Goal: Information Seeking & Learning: Find specific fact

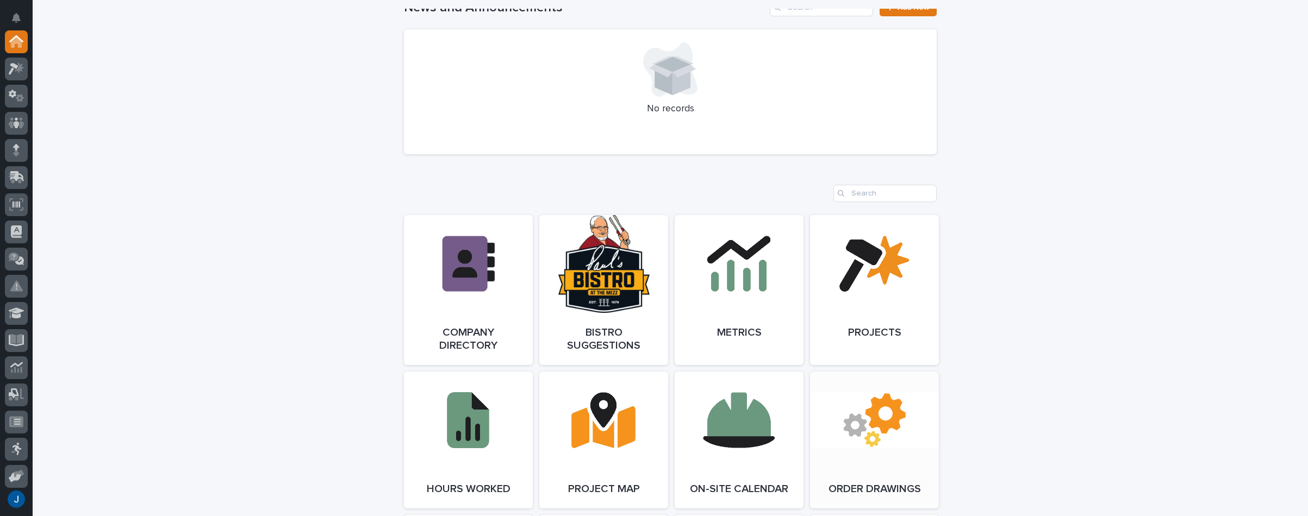
scroll to position [761, 0]
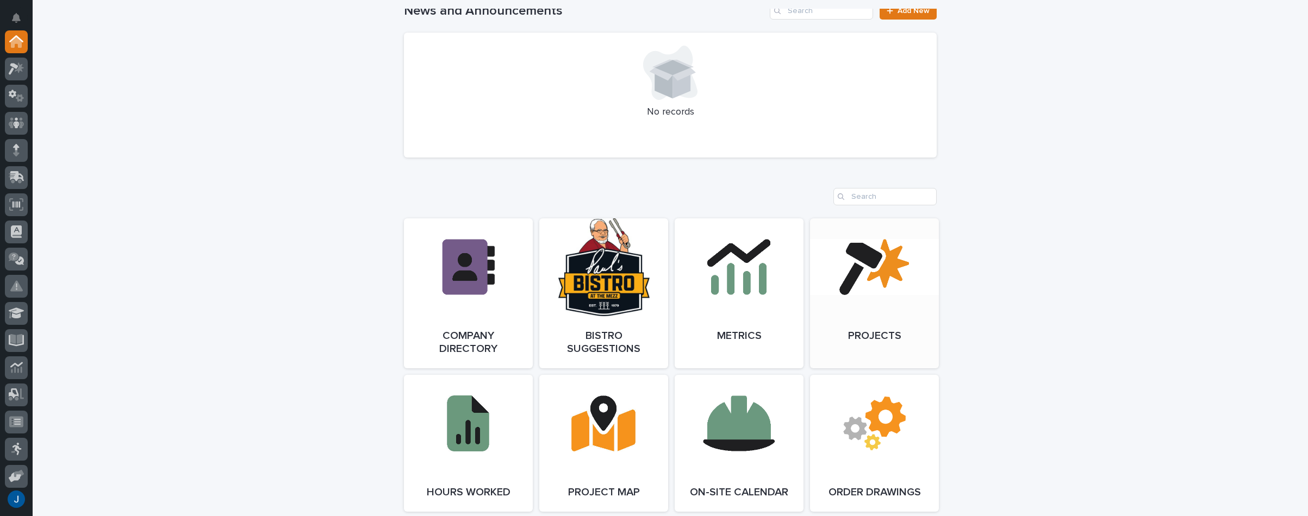
click at [857, 267] on link "Open Link" at bounding box center [874, 294] width 129 height 150
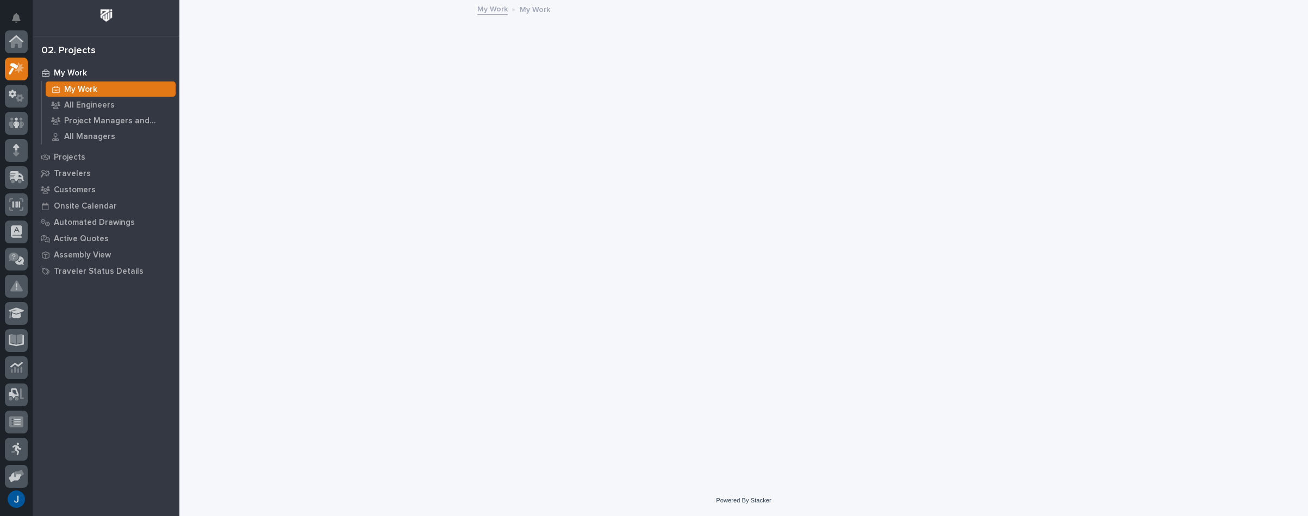
scroll to position [27, 0]
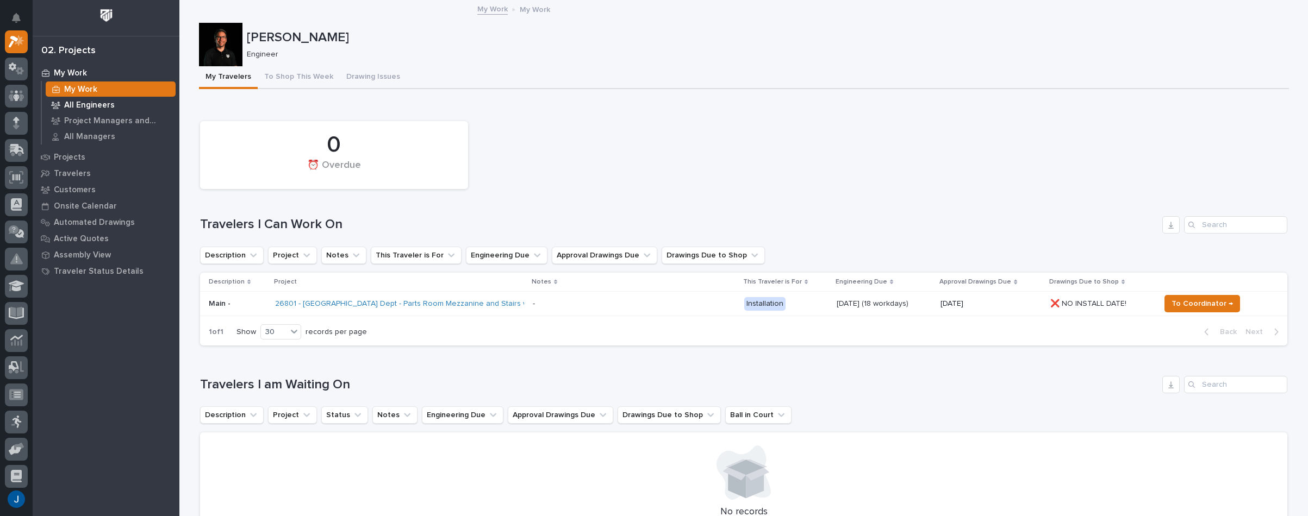
click at [80, 103] on p "All Engineers" at bounding box center [89, 106] width 51 height 10
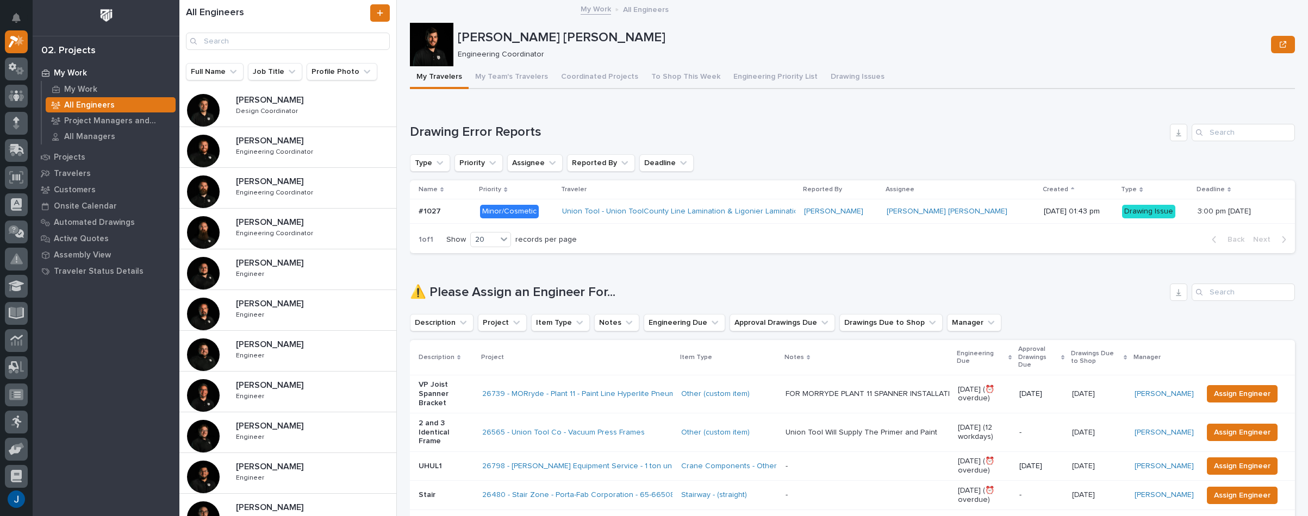
scroll to position [272, 0]
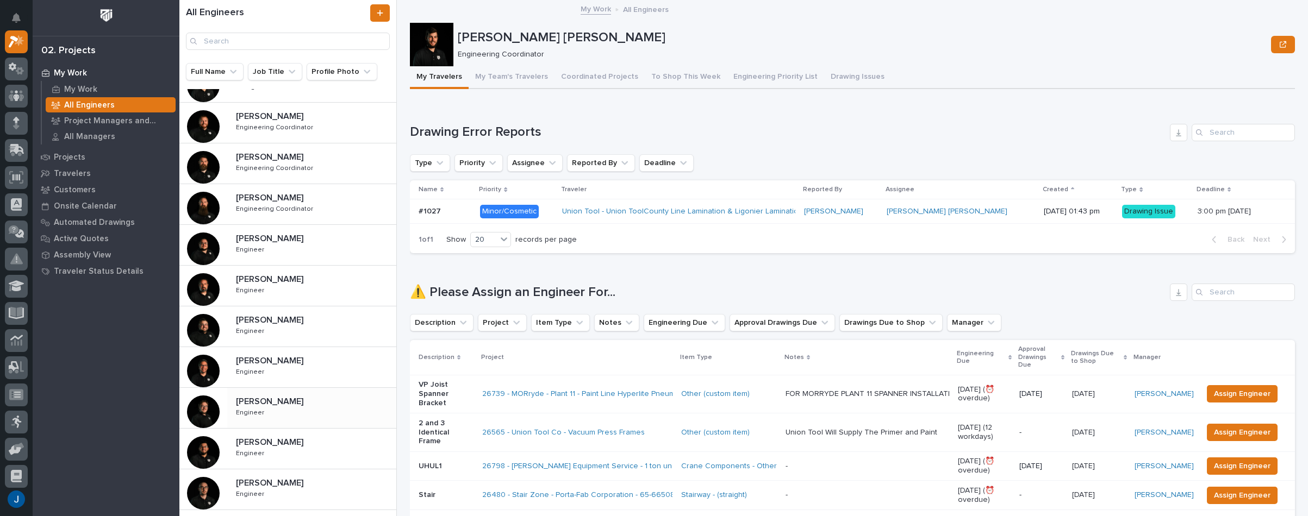
click at [203, 407] on div at bounding box center [203, 412] width 33 height 33
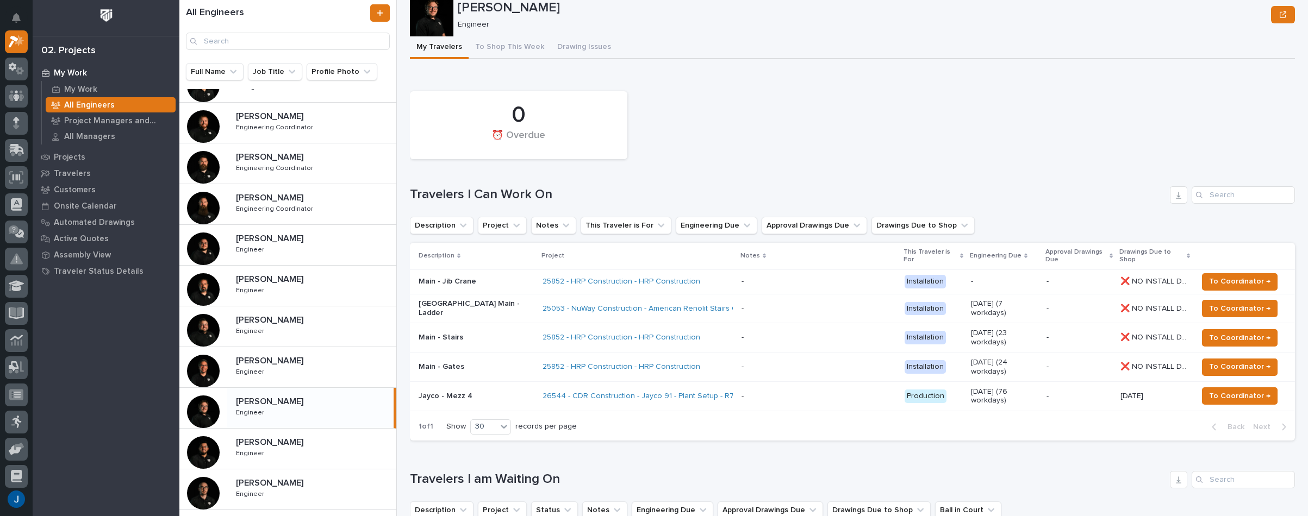
scroll to position [54, 0]
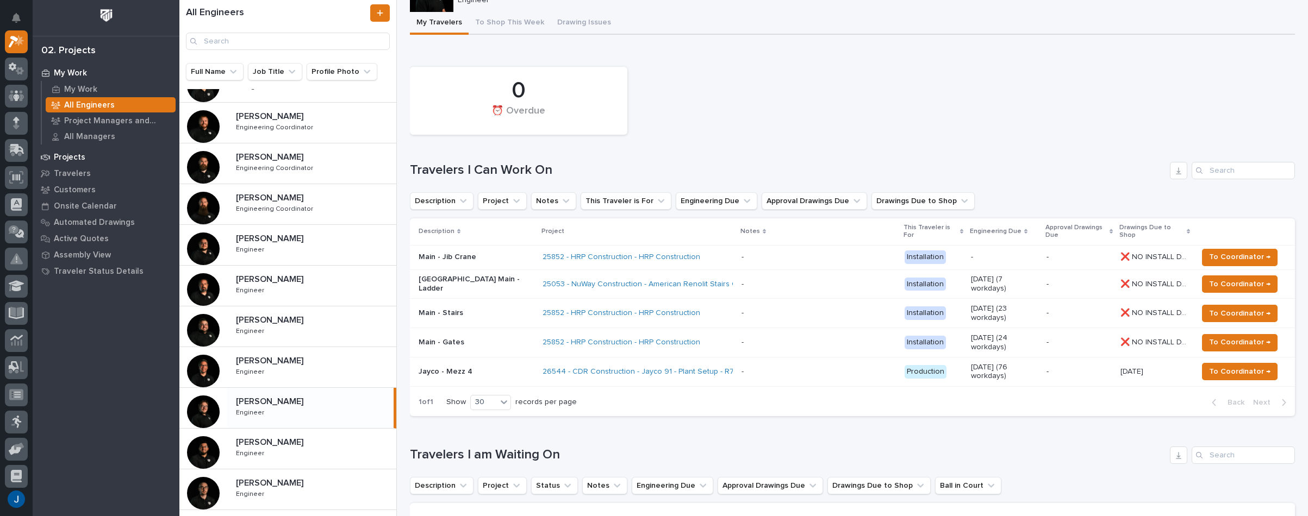
click at [67, 157] on p "Projects" at bounding box center [70, 158] width 32 height 10
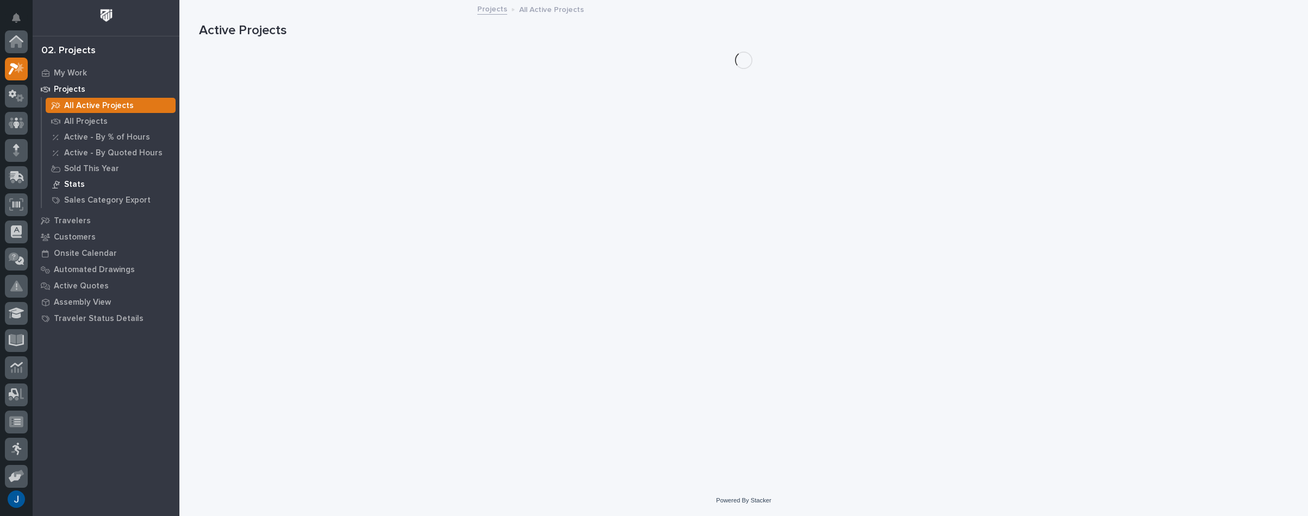
scroll to position [27, 0]
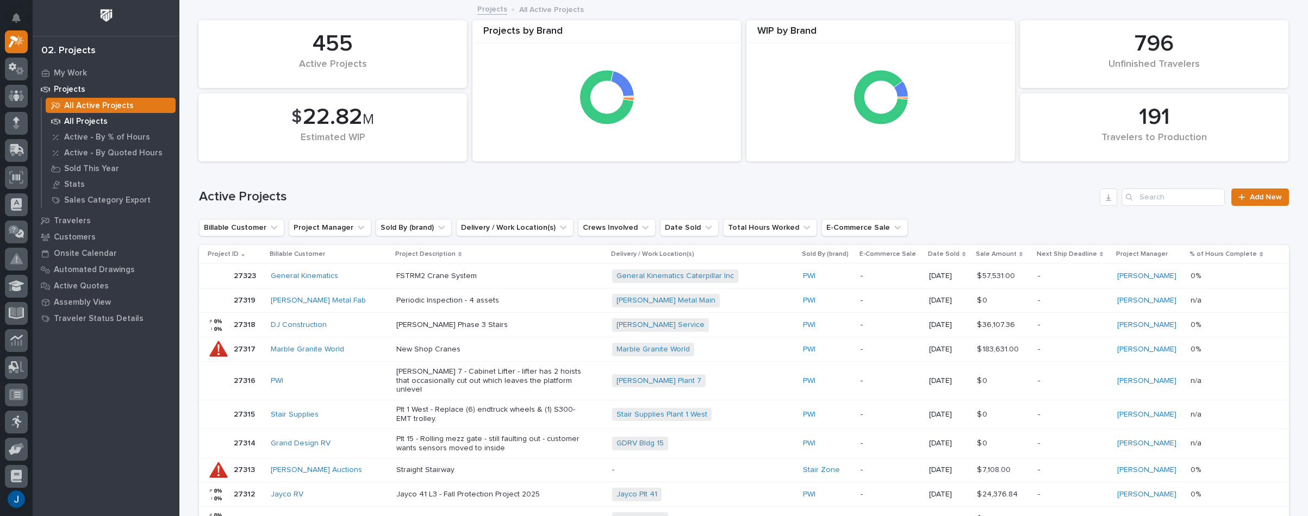
click at [66, 120] on p "All Projects" at bounding box center [85, 122] width 43 height 10
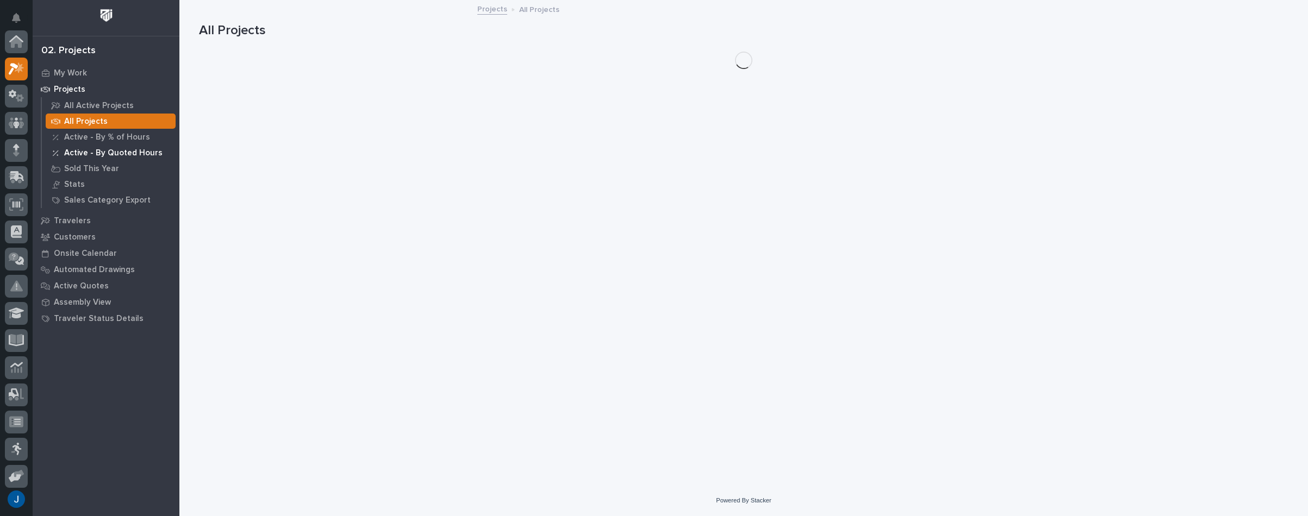
scroll to position [27, 0]
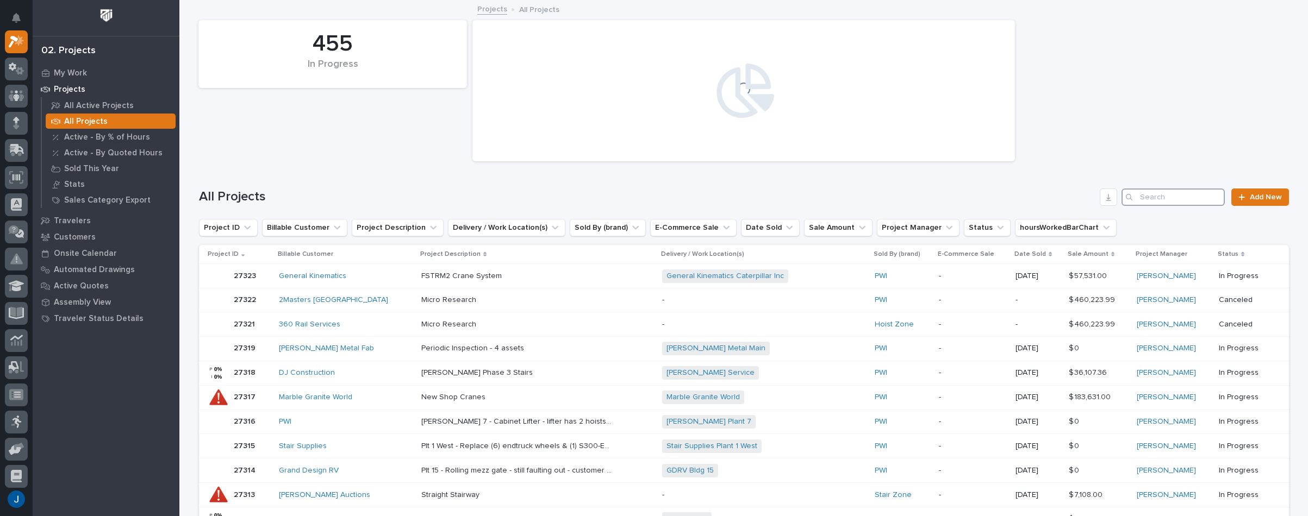
click at [1153, 194] on input "Search" at bounding box center [1172, 197] width 103 height 17
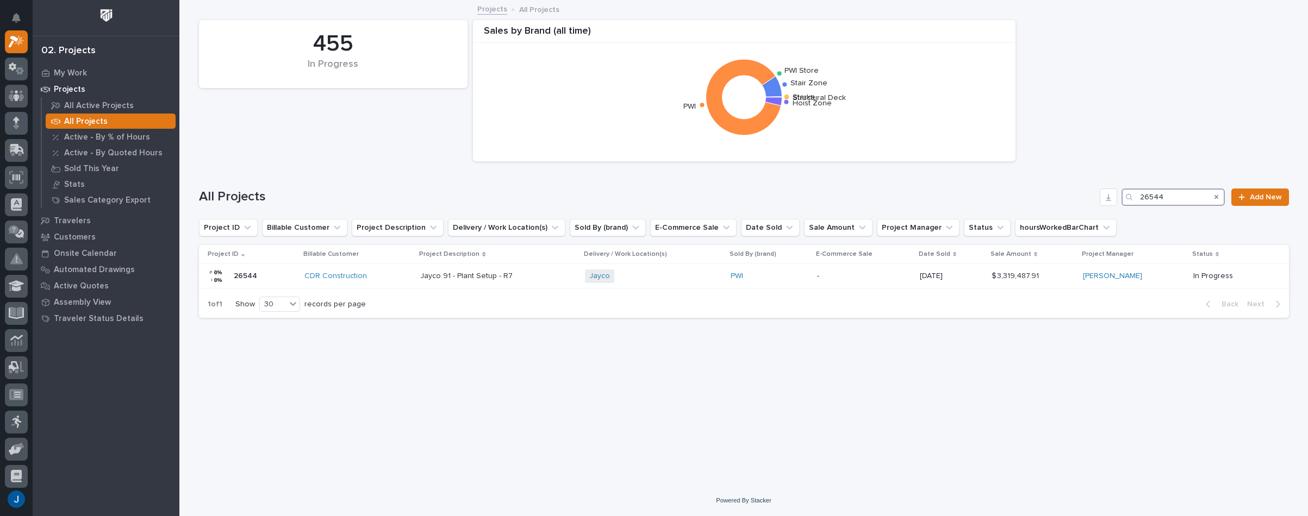
type input "26544"
click at [235, 274] on p "26544" at bounding box center [247, 275] width 26 height 11
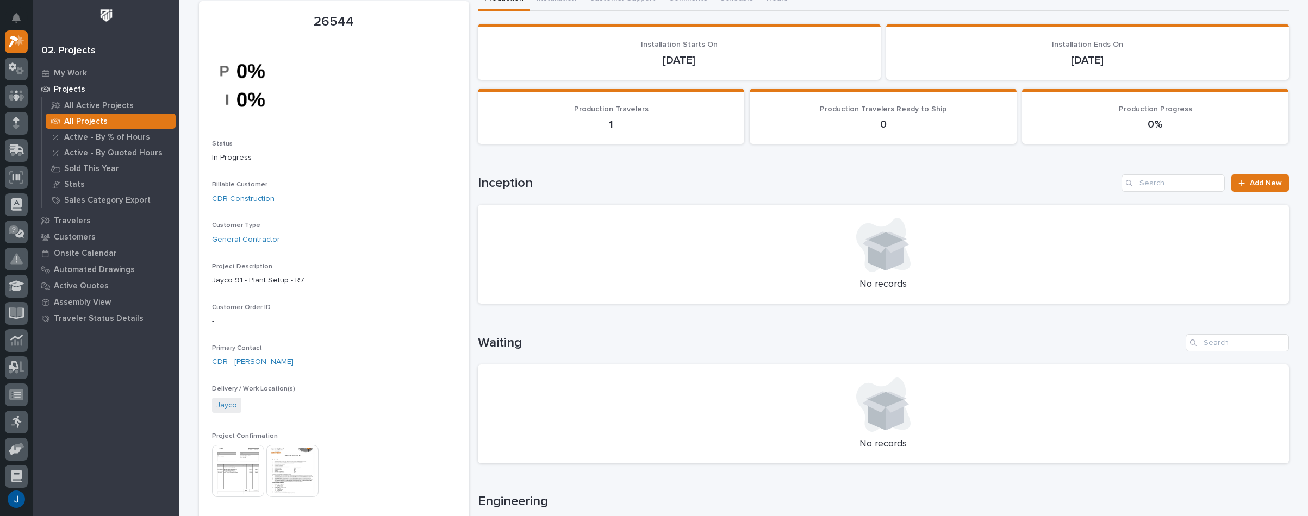
scroll to position [109, 0]
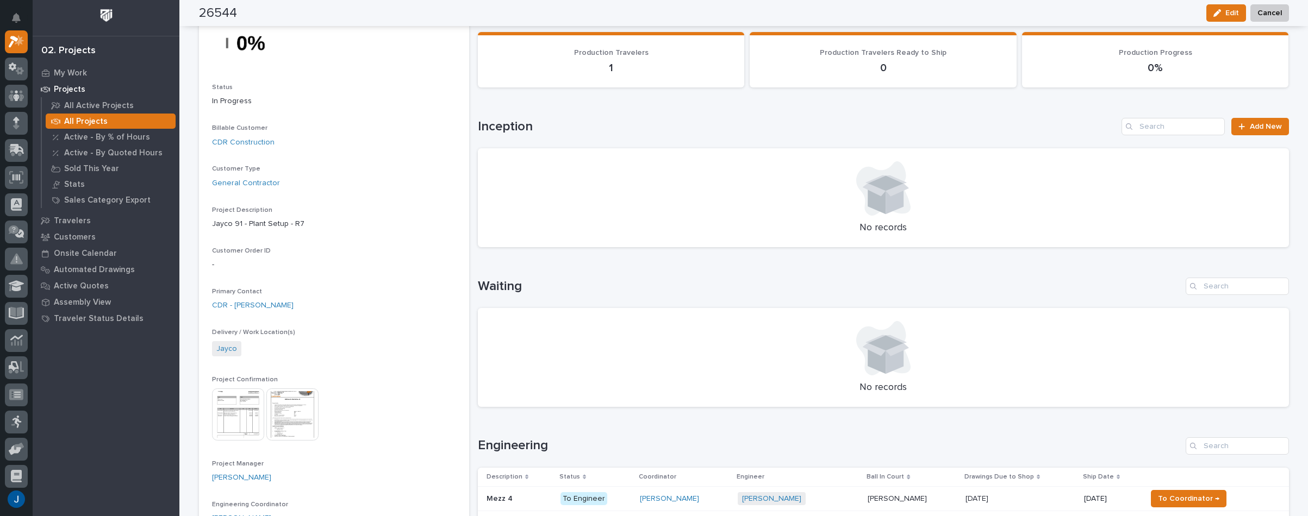
click at [236, 403] on img at bounding box center [238, 415] width 52 height 52
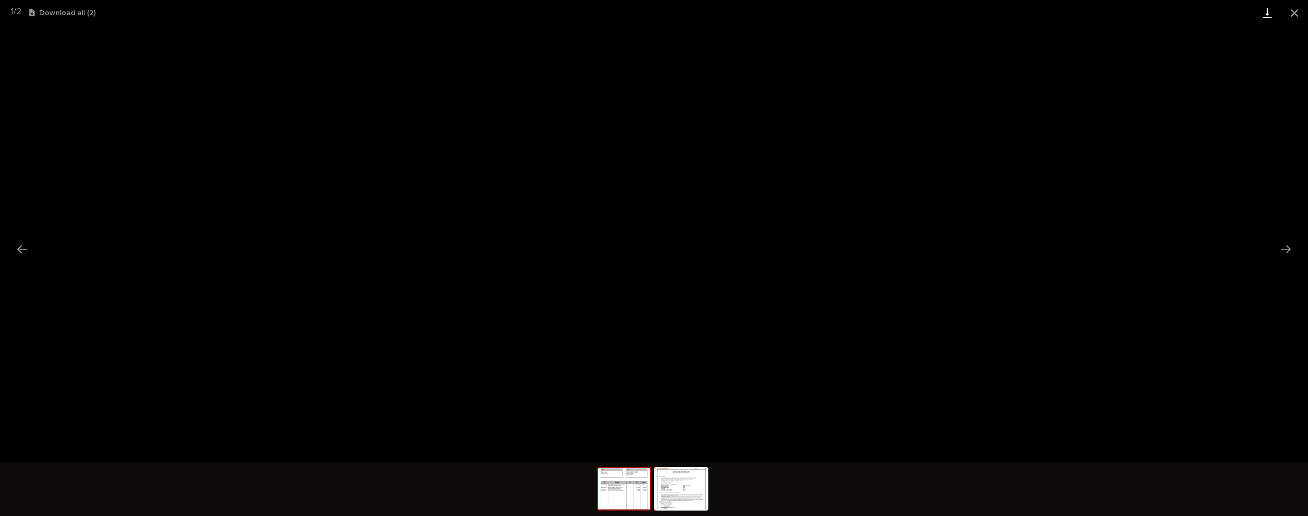
click at [1285, 19] on button "Close gallery" at bounding box center [1294, 13] width 27 height 26
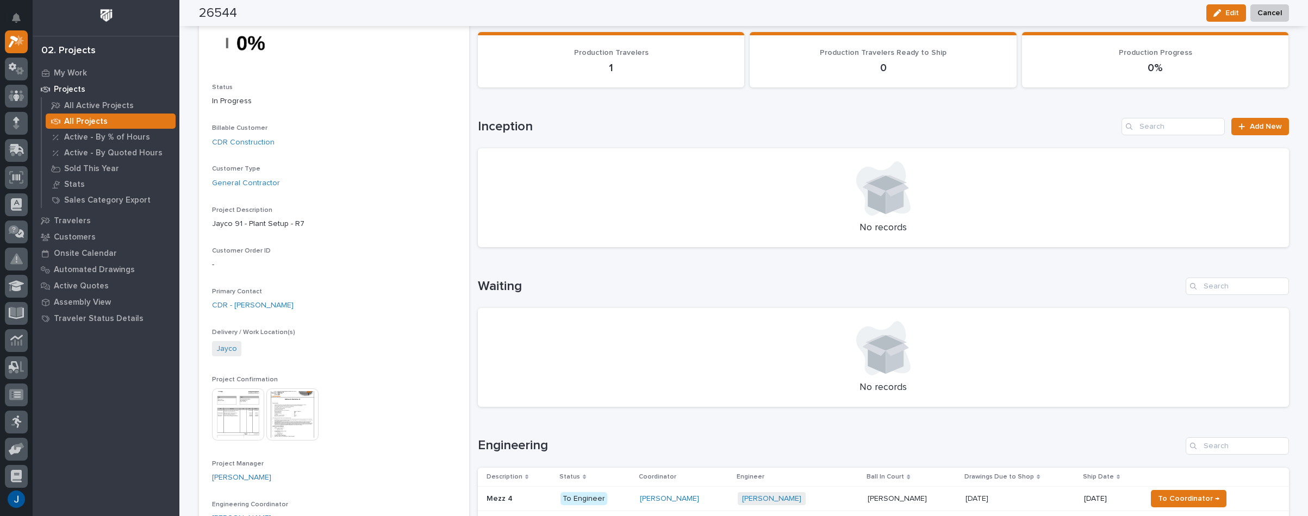
click at [276, 402] on img at bounding box center [292, 415] width 52 height 52
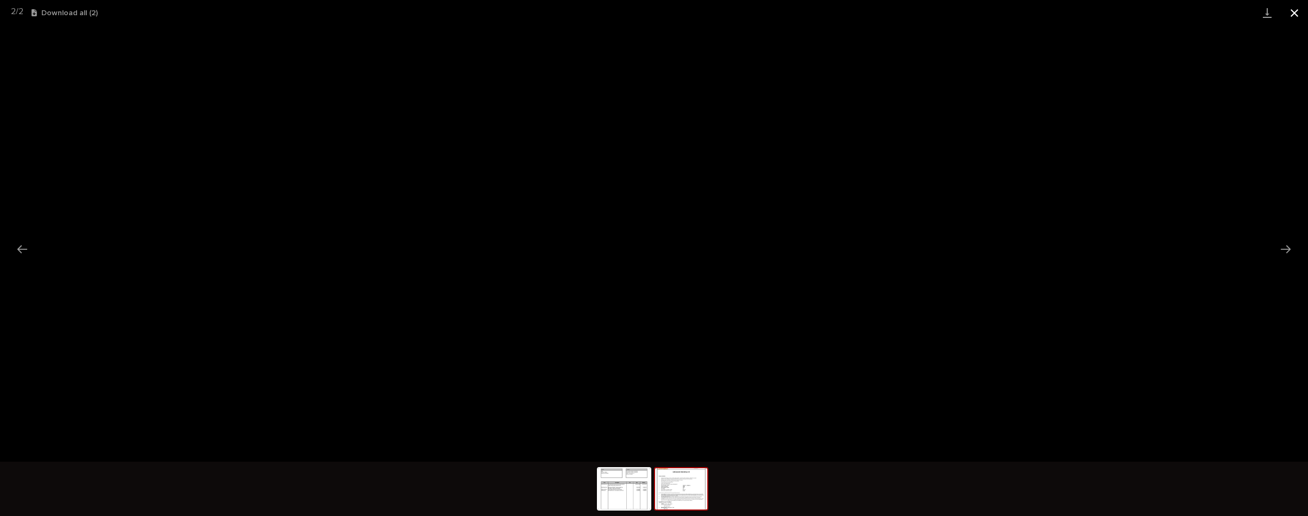
click at [1301, 14] on button "Close gallery" at bounding box center [1294, 13] width 27 height 26
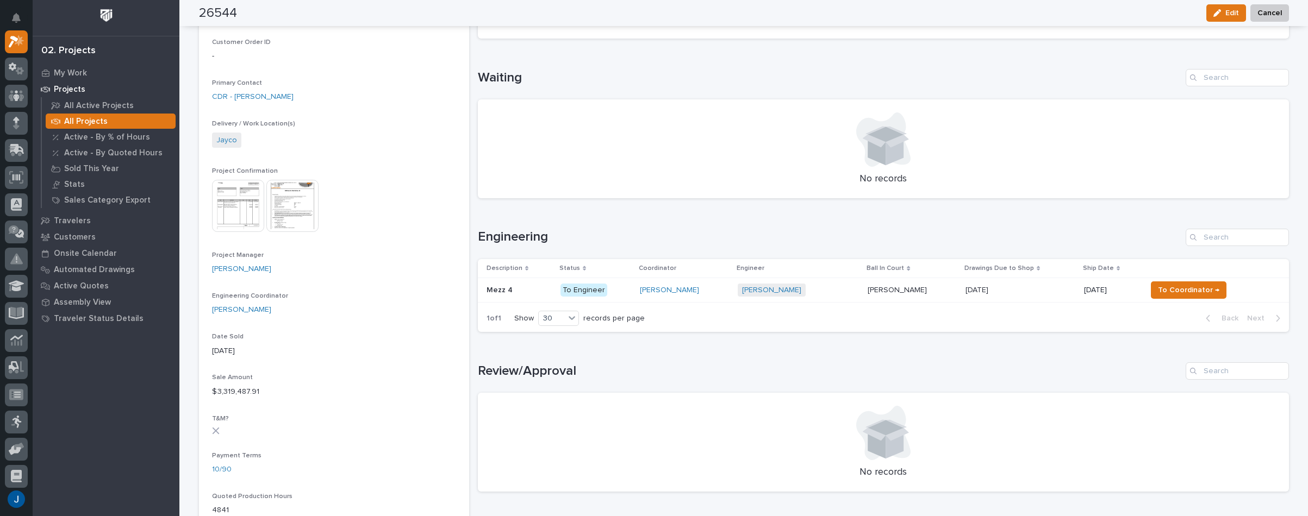
scroll to position [326, 0]
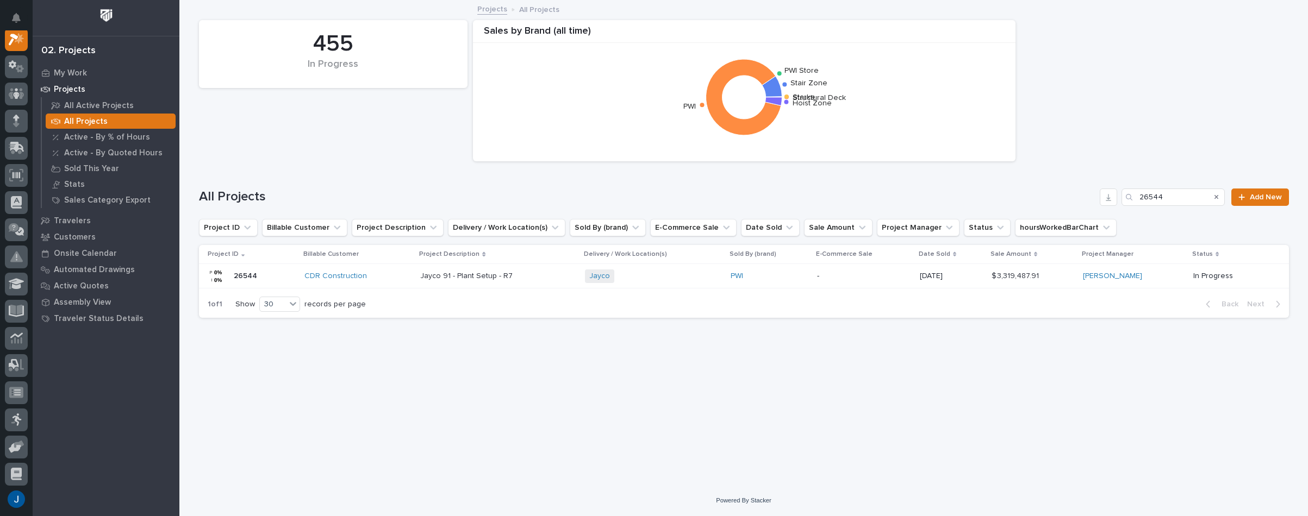
scroll to position [27, 0]
type input "2"
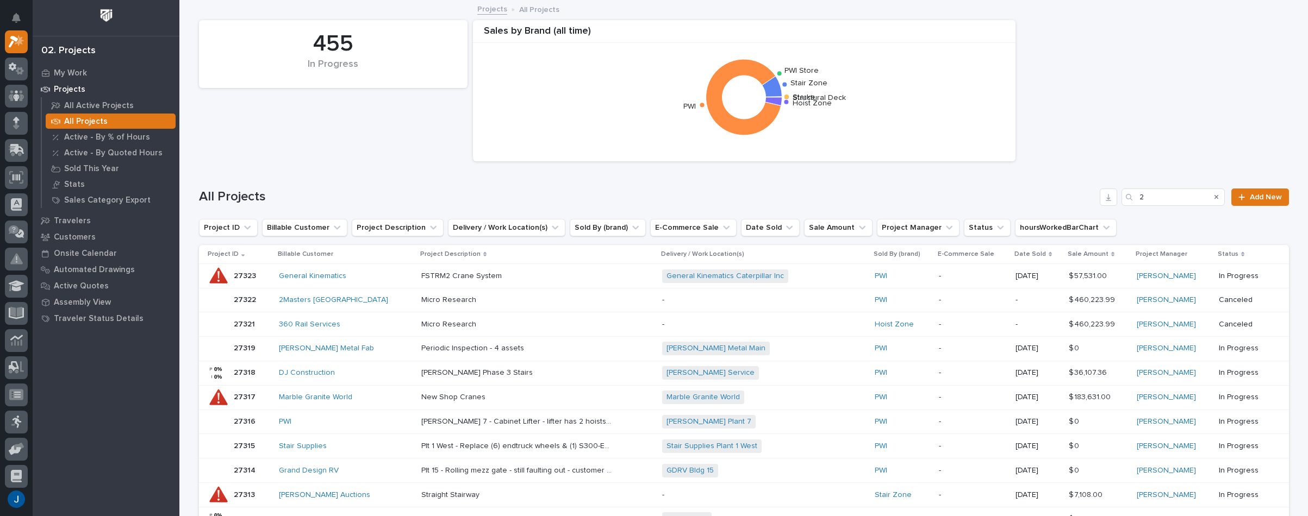
click at [72, 85] on p "Projects" at bounding box center [70, 90] width 32 height 10
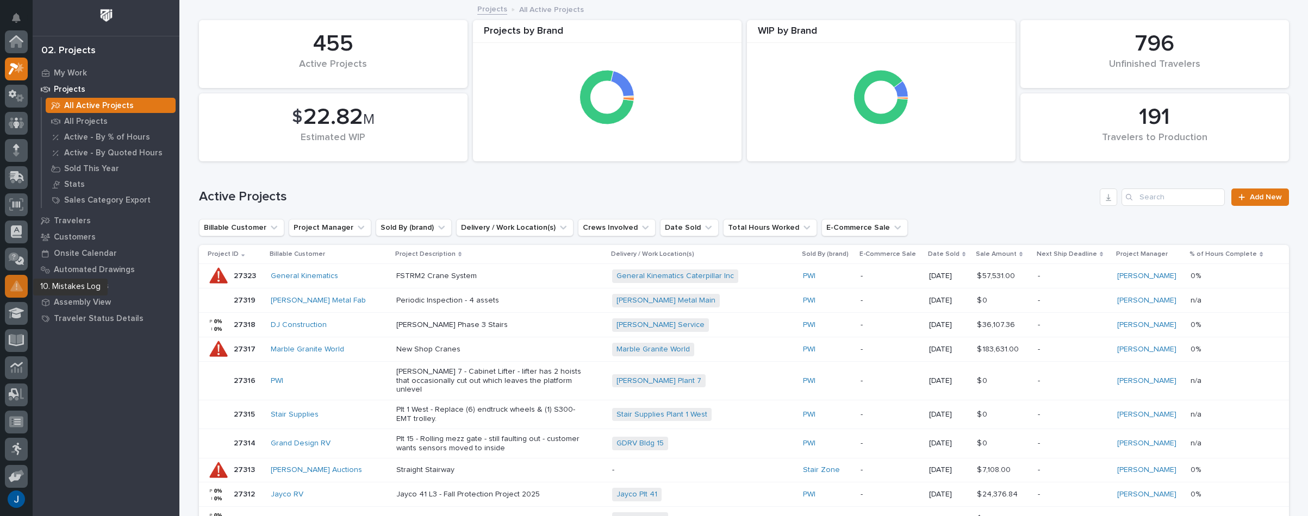
click at [15, 288] on icon at bounding box center [16, 285] width 13 height 11
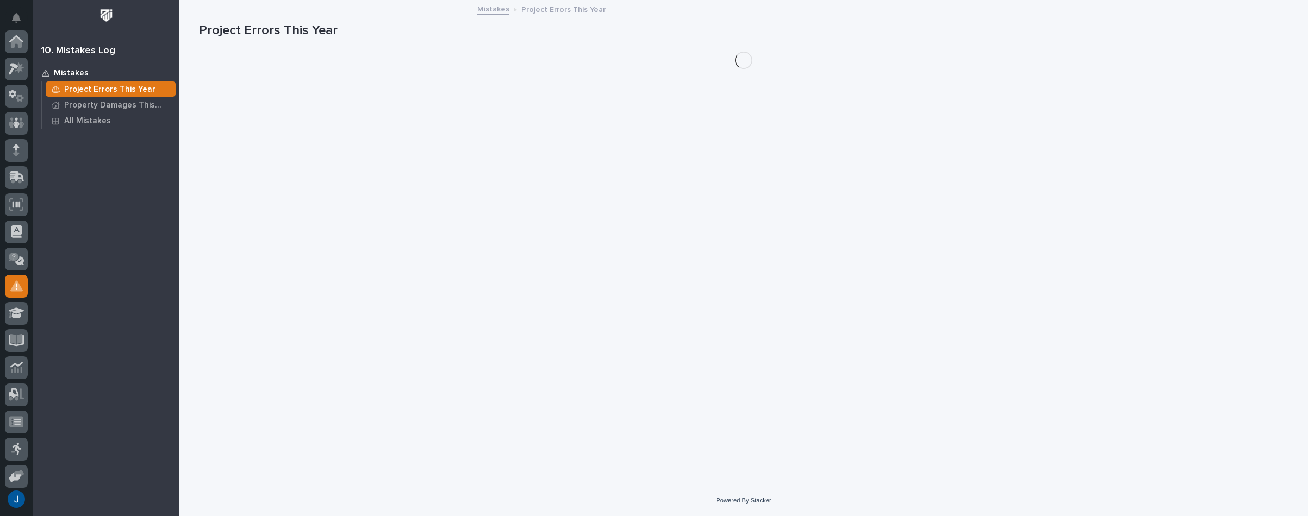
scroll to position [167, 0]
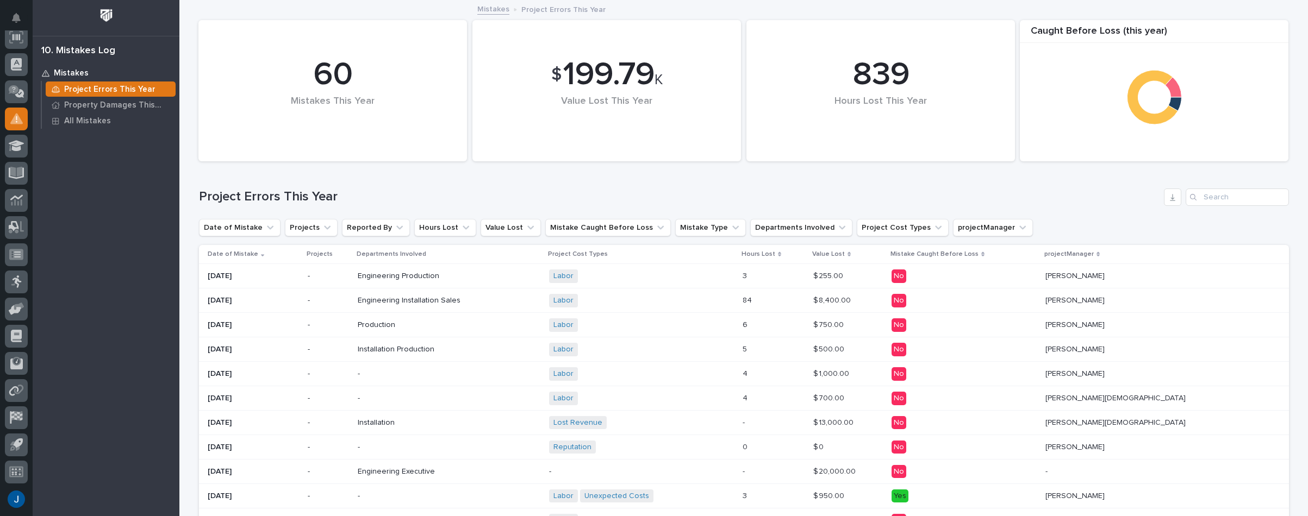
click at [224, 252] on p "Date of Mistake" at bounding box center [233, 254] width 51 height 12
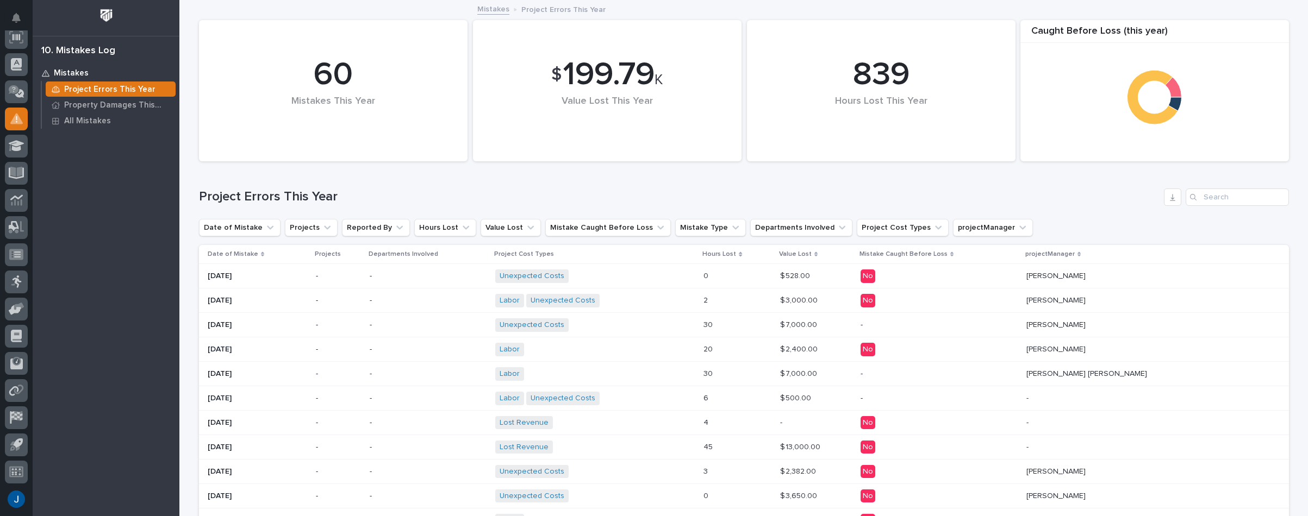
click at [238, 276] on p "[DATE]" at bounding box center [258, 276] width 100 height 9
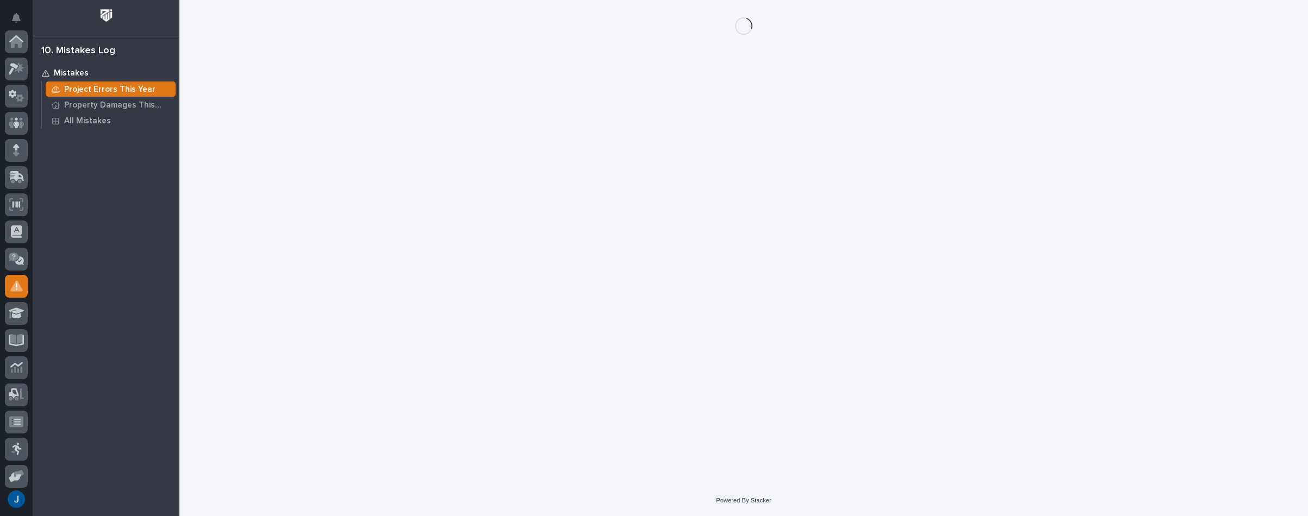
scroll to position [167, 0]
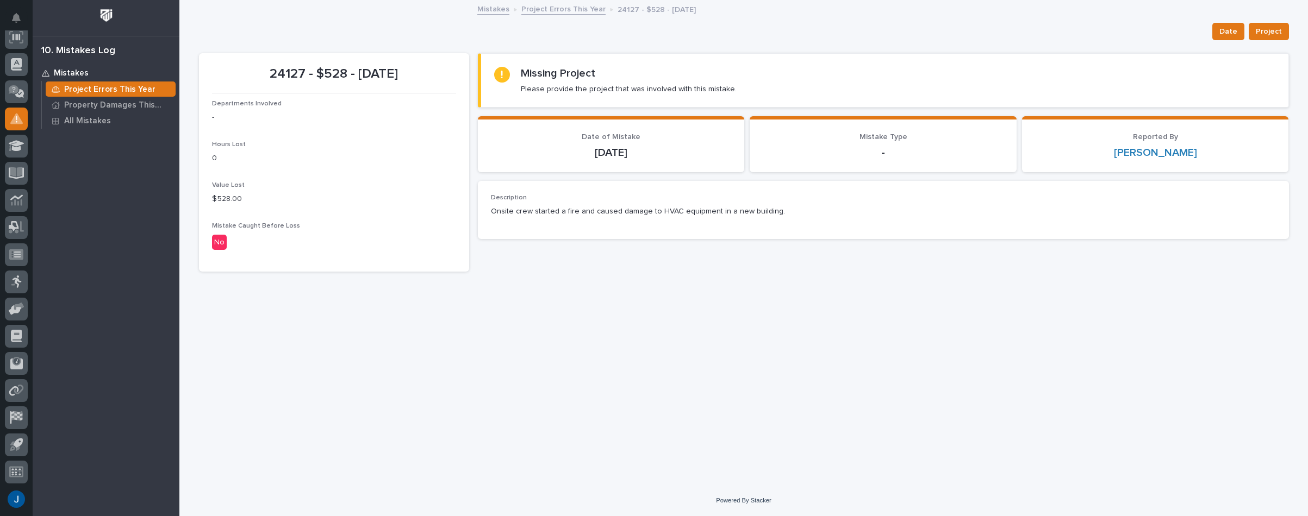
click at [595, 221] on div "Description Onsite crew started a fire and caused damage to HVAC equipment in a…" at bounding box center [883, 210] width 785 height 32
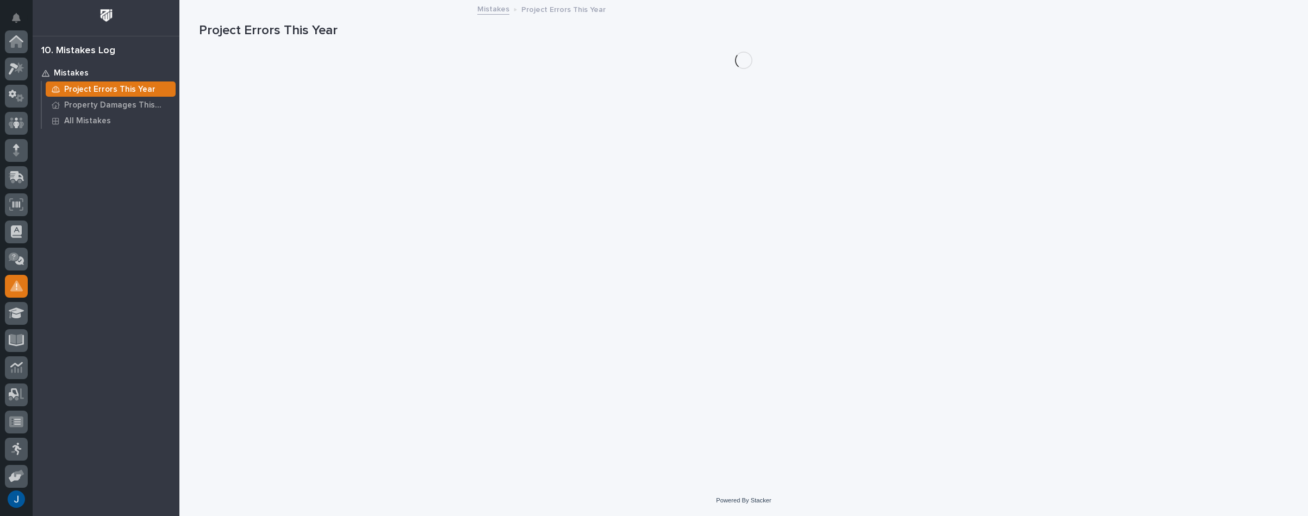
scroll to position [167, 0]
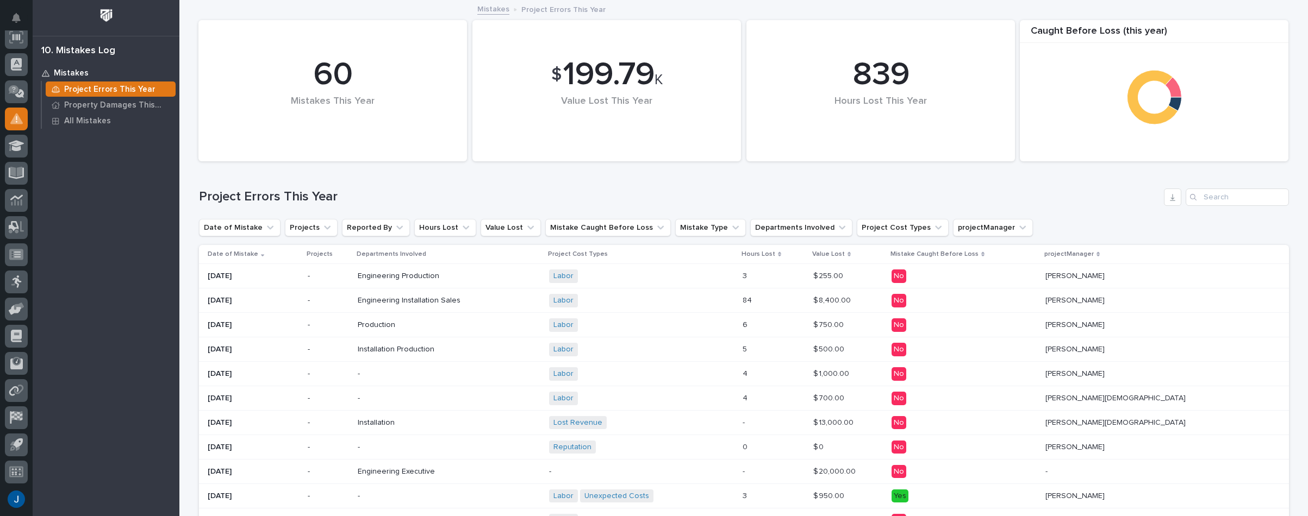
click at [216, 253] on p "Date of Mistake" at bounding box center [233, 254] width 51 height 12
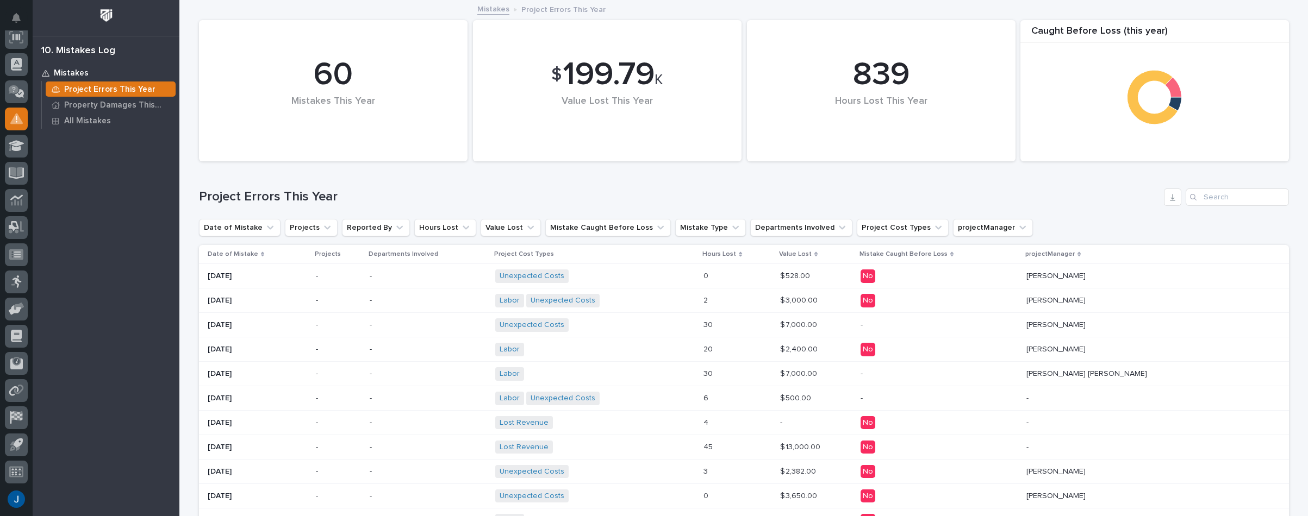
click at [221, 300] on p "[DATE]" at bounding box center [258, 300] width 100 height 9
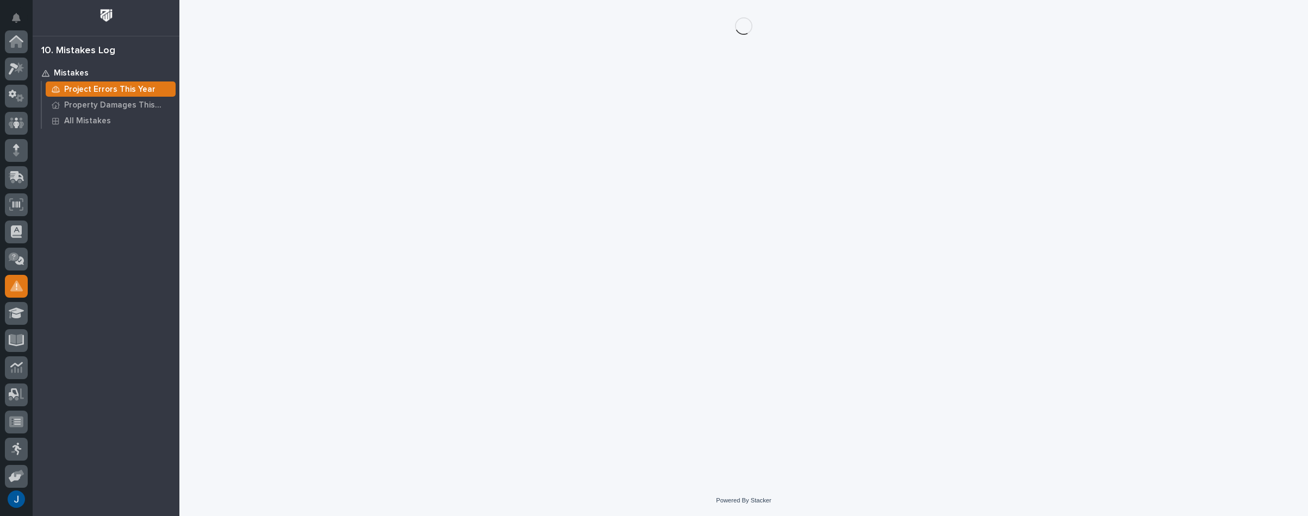
scroll to position [167, 0]
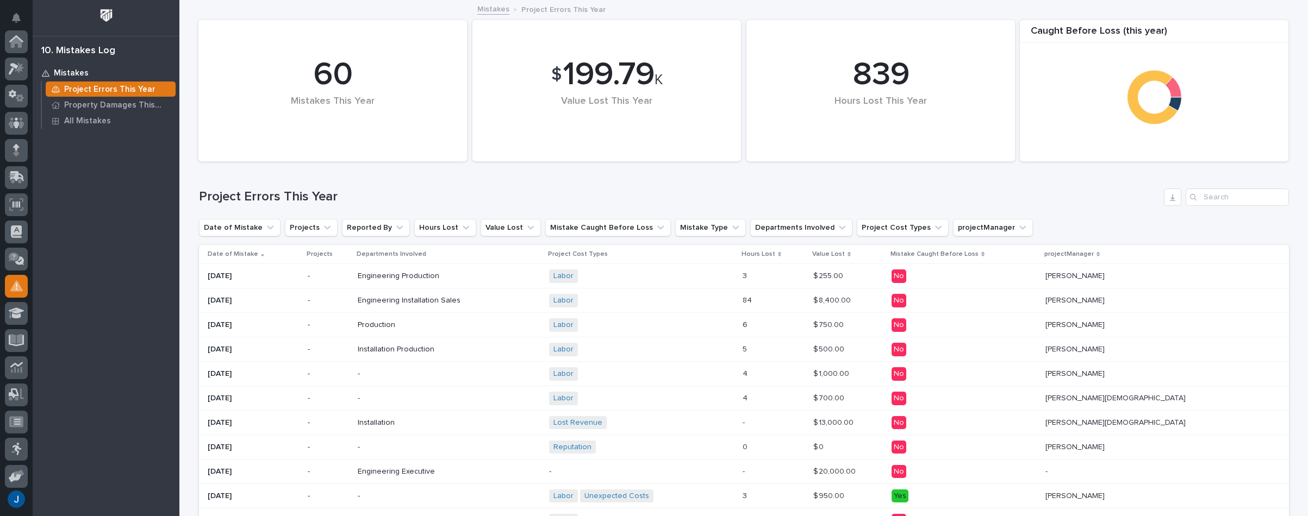
scroll to position [167, 0]
click at [223, 251] on p "Date of Mistake" at bounding box center [233, 254] width 51 height 12
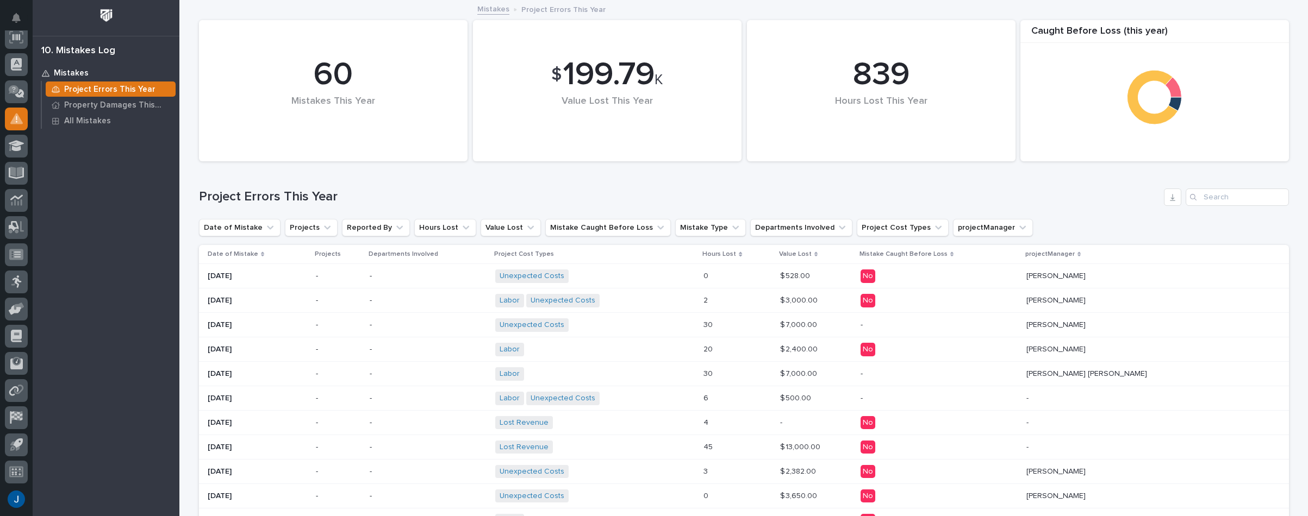
click at [221, 326] on p "[DATE]" at bounding box center [258, 325] width 100 height 9
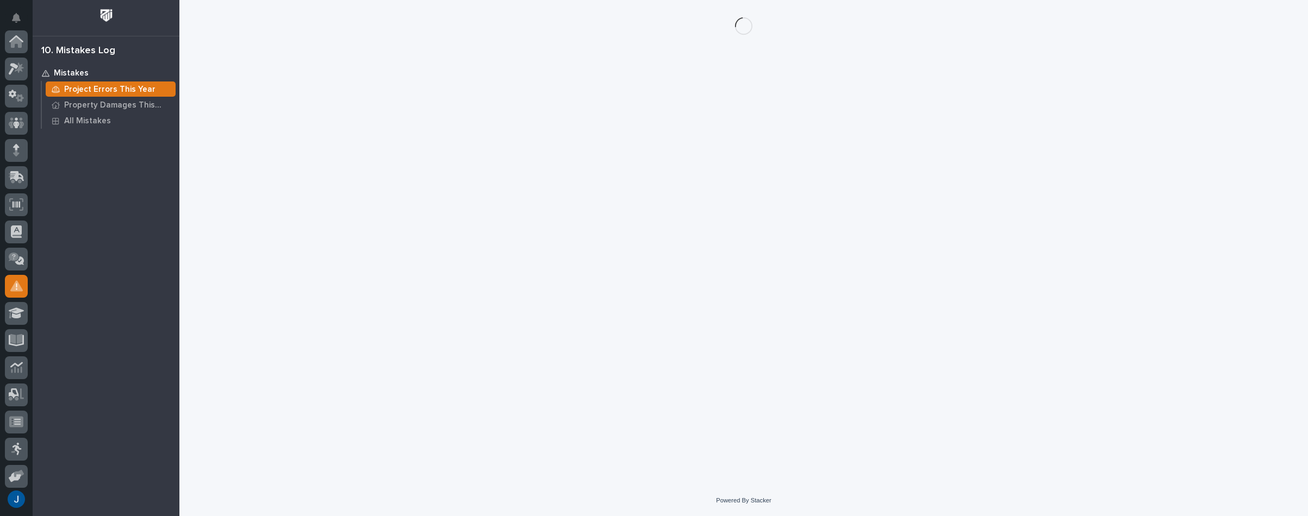
scroll to position [167, 0]
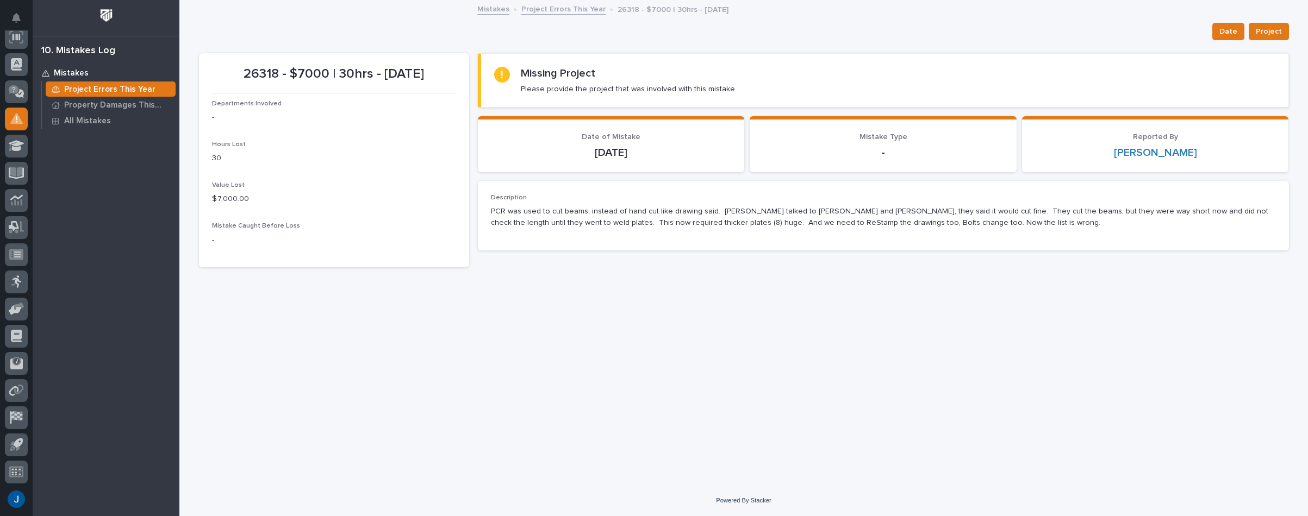
click at [835, 227] on p "PCR was used to cut beams, instead of hand cut like drawing said. [PERSON_NAME]…" at bounding box center [883, 217] width 785 height 23
drag, startPoint x: 273, startPoint y: 70, endPoint x: 221, endPoint y: 72, distance: 52.2
click at [221, 72] on p "26318 - $7000 | 30hrs - [DATE]" at bounding box center [334, 74] width 244 height 16
drag, startPoint x: 323, startPoint y: 158, endPoint x: 270, endPoint y: 74, distance: 99.1
click at [323, 156] on p "30" at bounding box center [334, 158] width 244 height 11
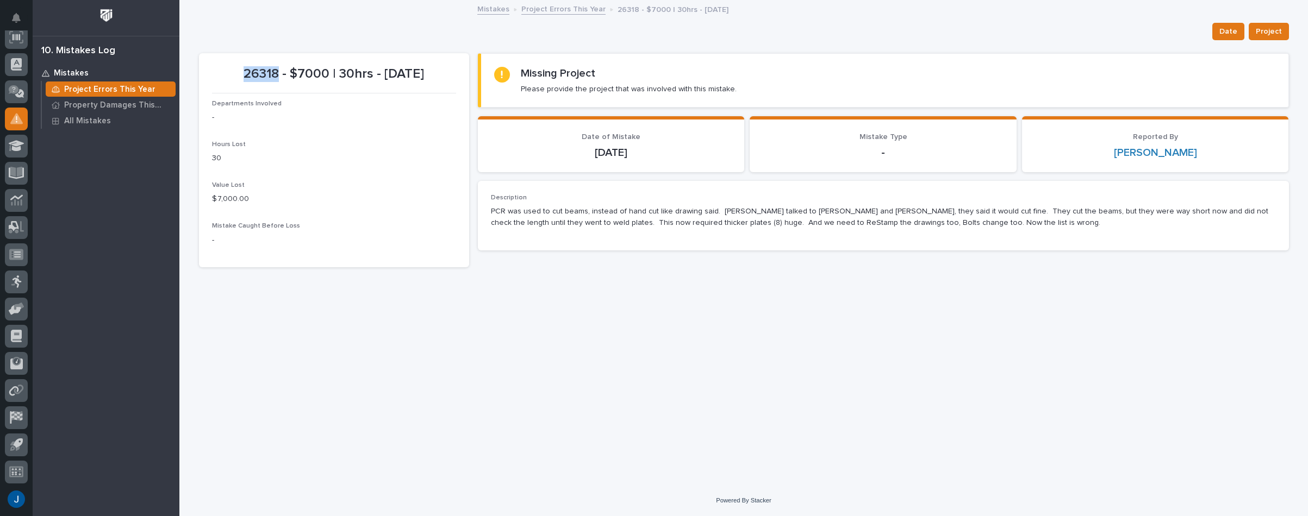
drag, startPoint x: 274, startPoint y: 71, endPoint x: 221, endPoint y: 70, distance: 53.3
click at [221, 70] on p "26318 - $7000 | 30hrs - [DATE]" at bounding box center [334, 74] width 244 height 16
copy p "26318"
click at [273, 70] on p "26318 - $7000 | 30hrs - [DATE]" at bounding box center [334, 74] width 244 height 16
drag, startPoint x: 274, startPoint y: 71, endPoint x: 179, endPoint y: 72, distance: 94.6
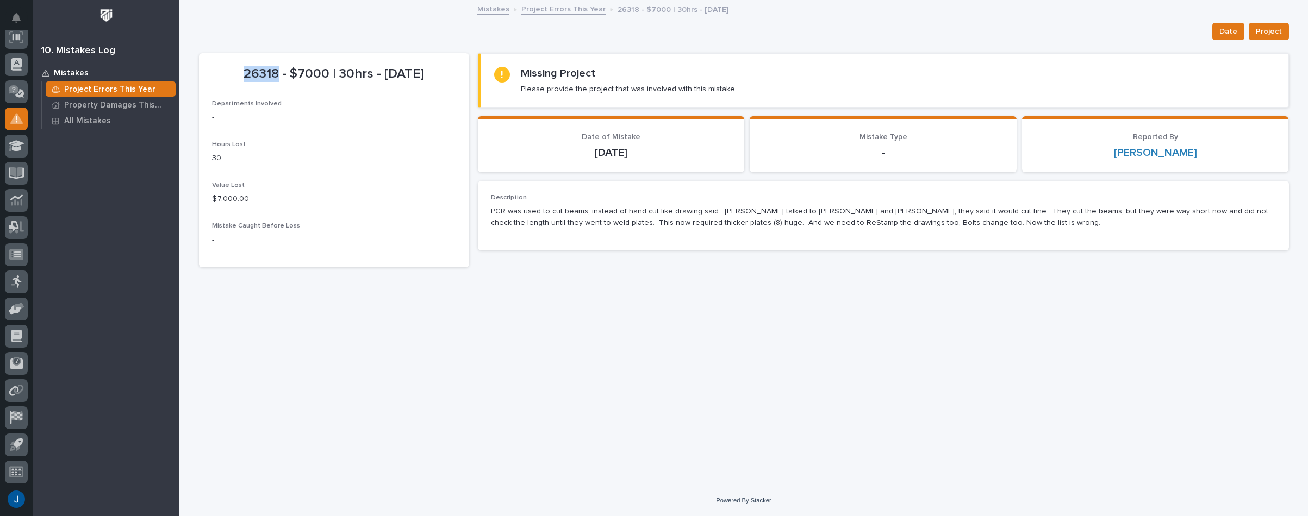
click at [194, 72] on div "Loading... Saving… Loading... Saving… 26318 - $7000 | 30hrs - [DATE] Date Proje…" at bounding box center [744, 229] width 1101 height 457
copy p "26318"
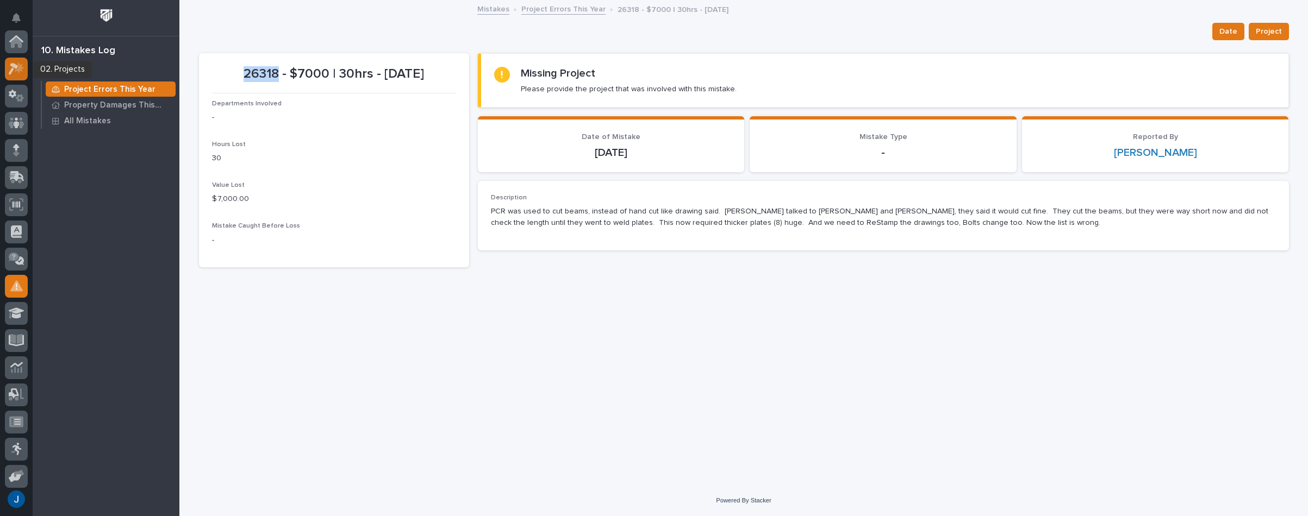
click at [14, 65] on icon at bounding box center [14, 69] width 10 height 12
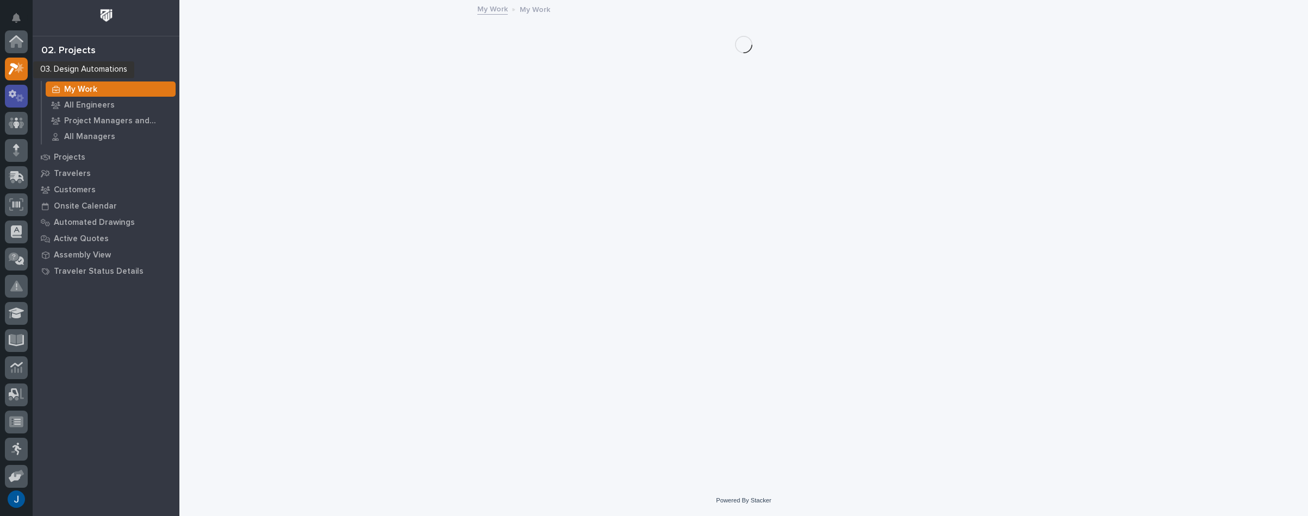
scroll to position [27, 0]
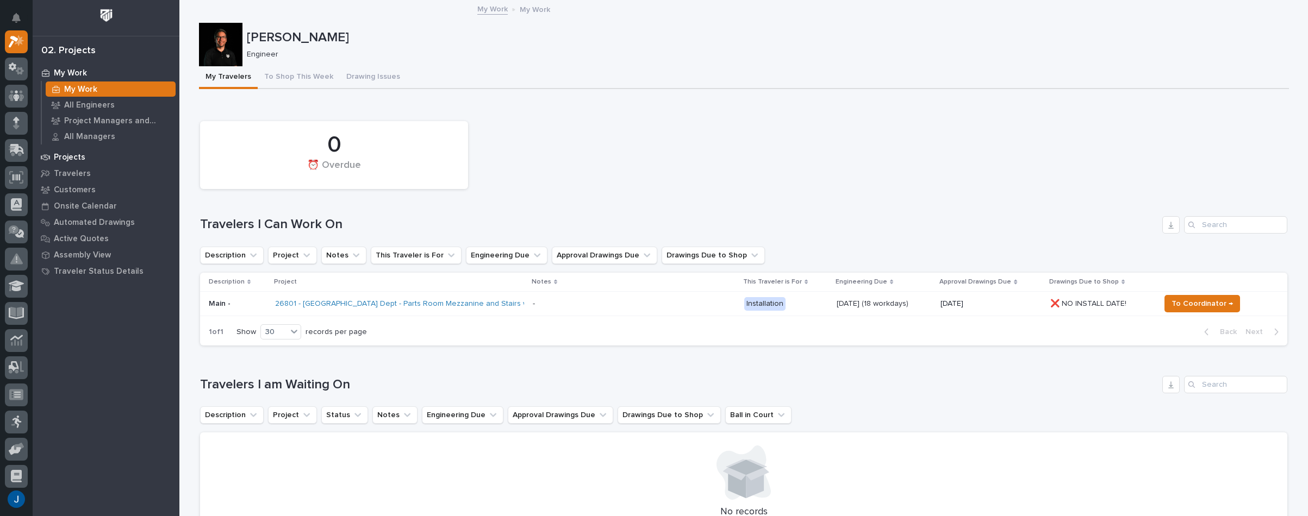
click at [70, 152] on div "Projects" at bounding box center [105, 156] width 141 height 15
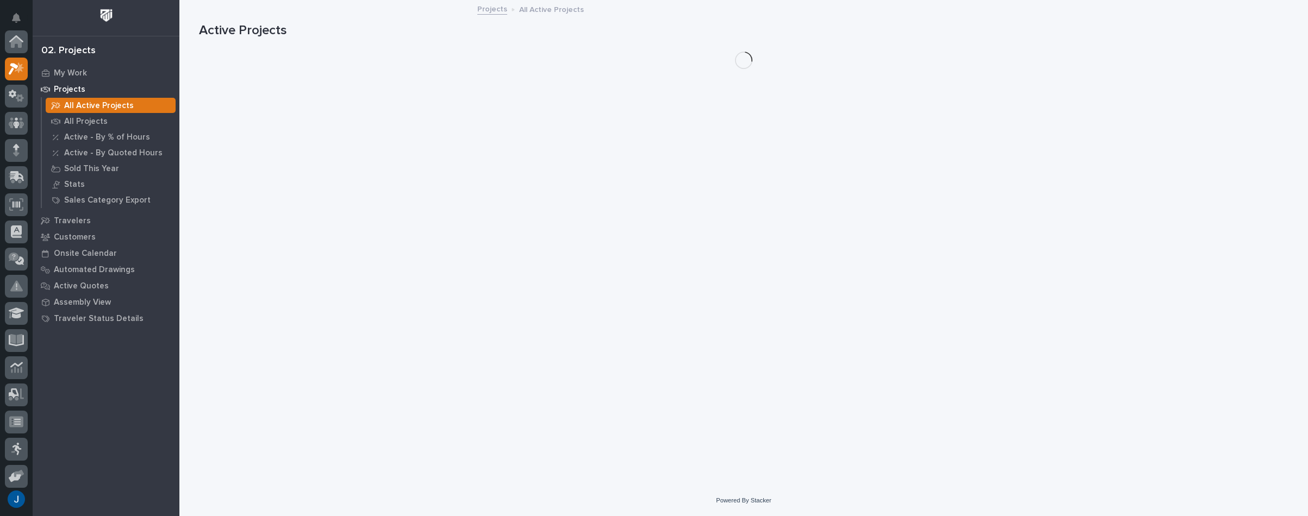
scroll to position [27, 0]
click at [78, 121] on p "All Projects" at bounding box center [85, 122] width 43 height 10
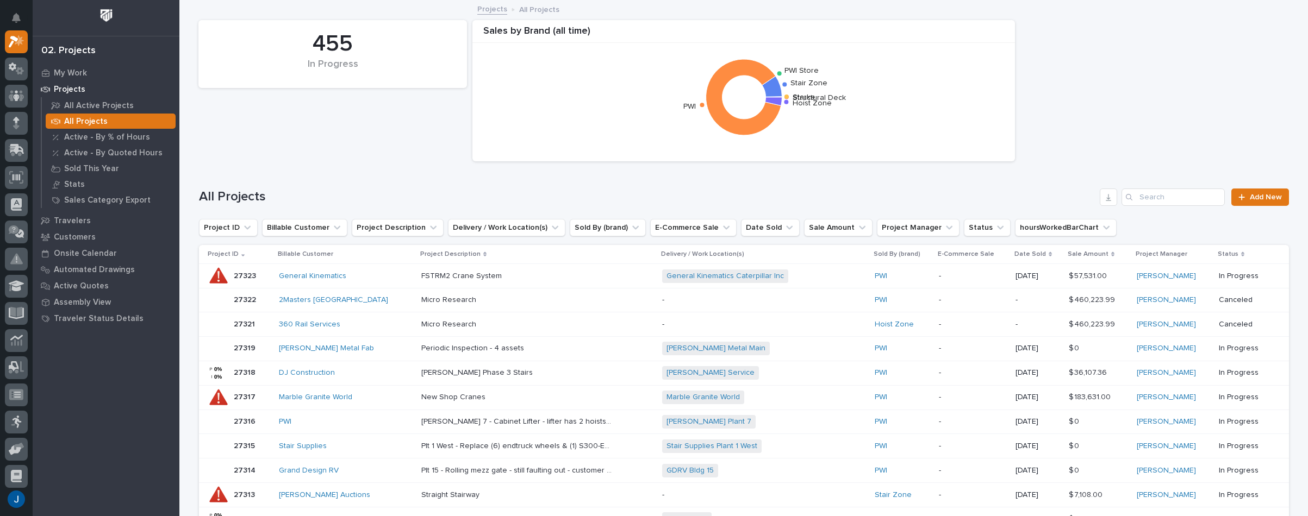
click at [1138, 187] on div "All Projects Add New" at bounding box center [744, 193] width 1090 height 52
click at [1170, 198] on input "Search" at bounding box center [1172, 197] width 103 height 17
paste input "26318"
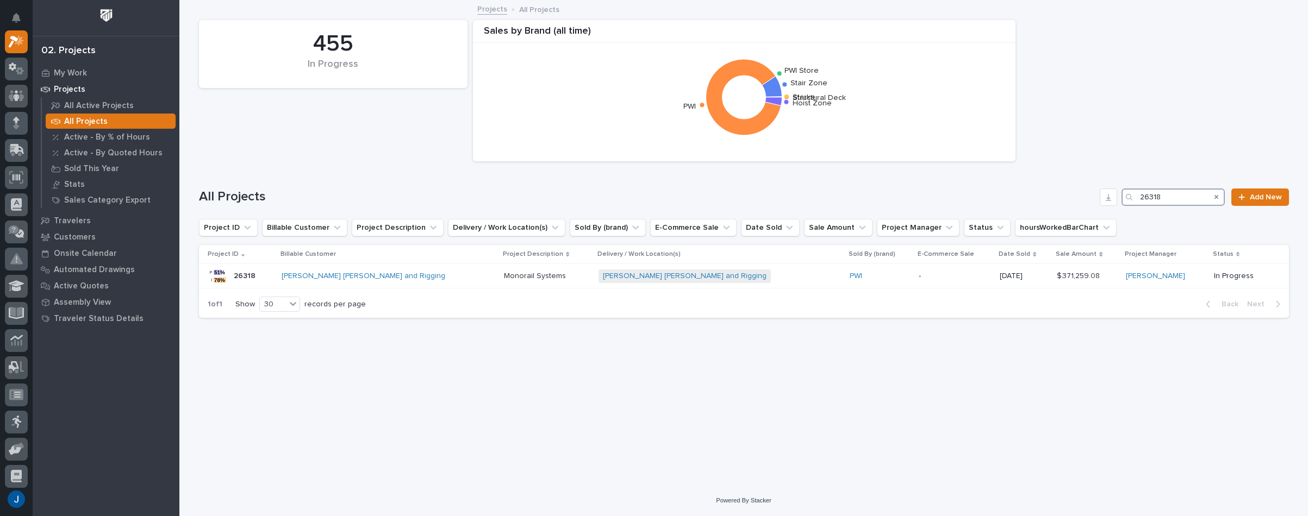
type input "26318"
